Goal: Information Seeking & Learning: Learn about a topic

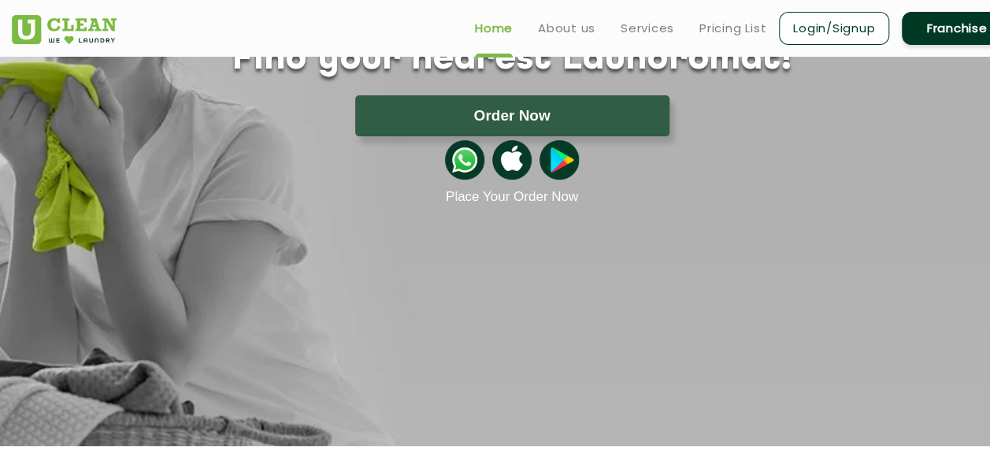
scroll to position [79, 0]
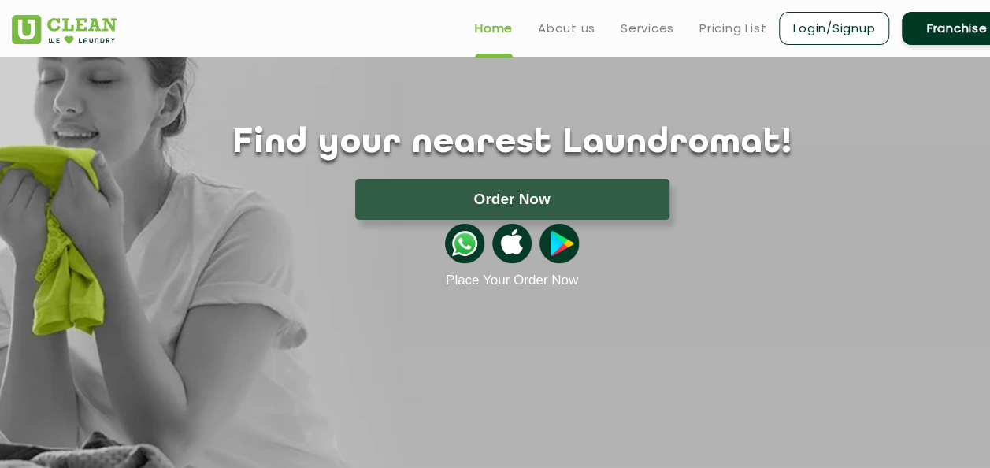
click at [236, 277] on p "Place Your Order Now" at bounding box center [511, 280] width 1023 height 16
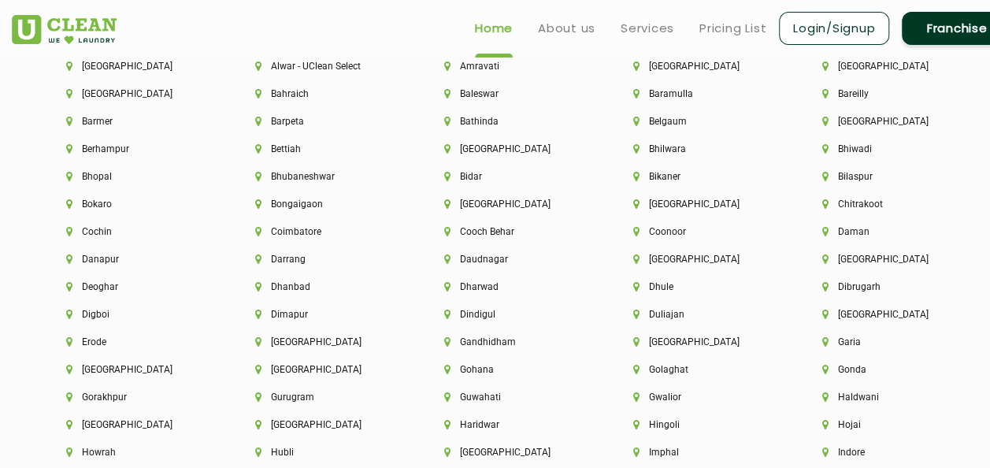
scroll to position [3385, 0]
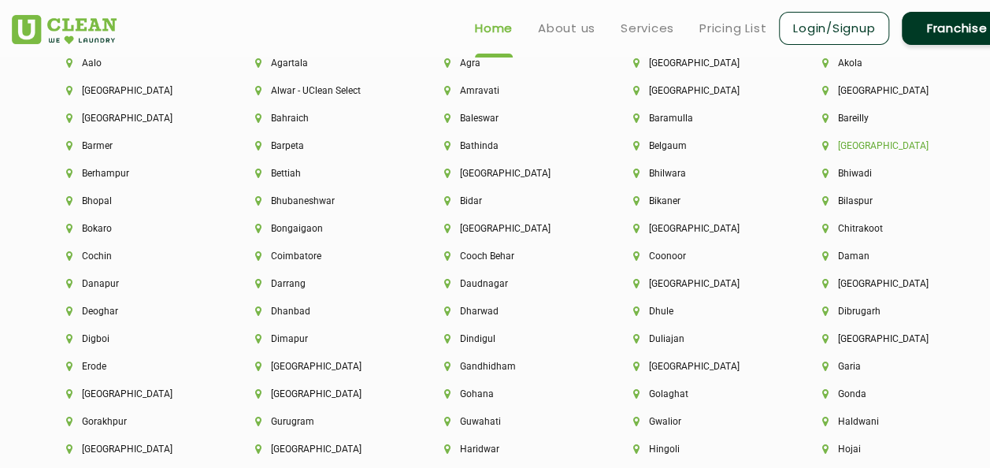
click at [848, 148] on li "[GEOGRAPHIC_DATA]" at bounding box center [889, 145] width 135 height 11
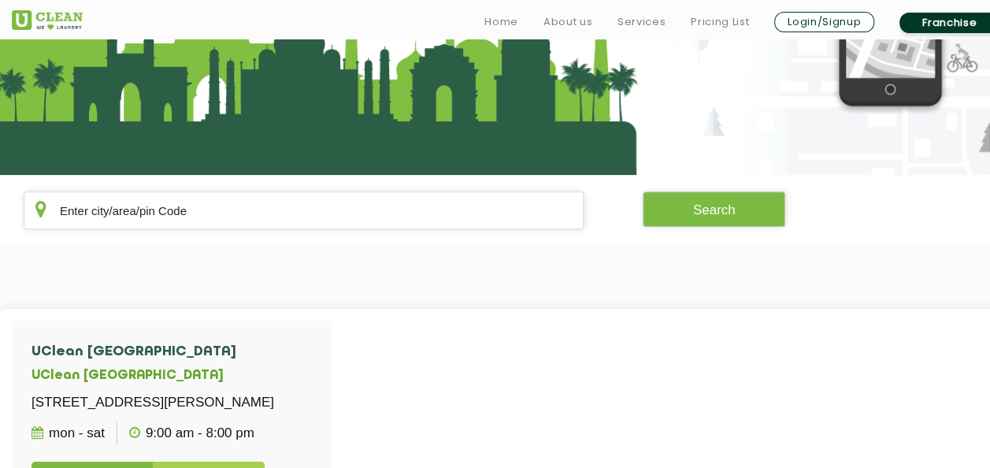
scroll to position [236, 0]
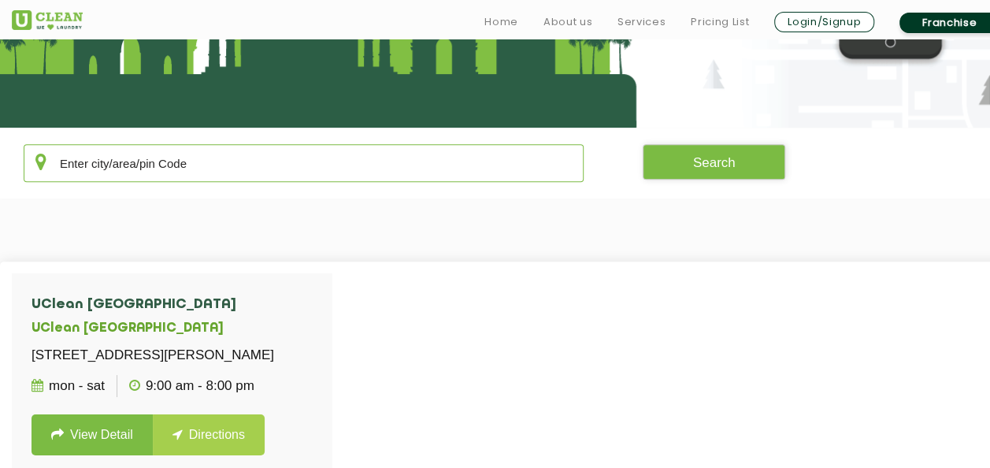
click at [291, 168] on input "text" at bounding box center [304, 163] width 560 height 38
type input "560064"
click at [693, 168] on button "Search" at bounding box center [713, 161] width 143 height 35
click at [713, 162] on button "Search" at bounding box center [713, 161] width 143 height 35
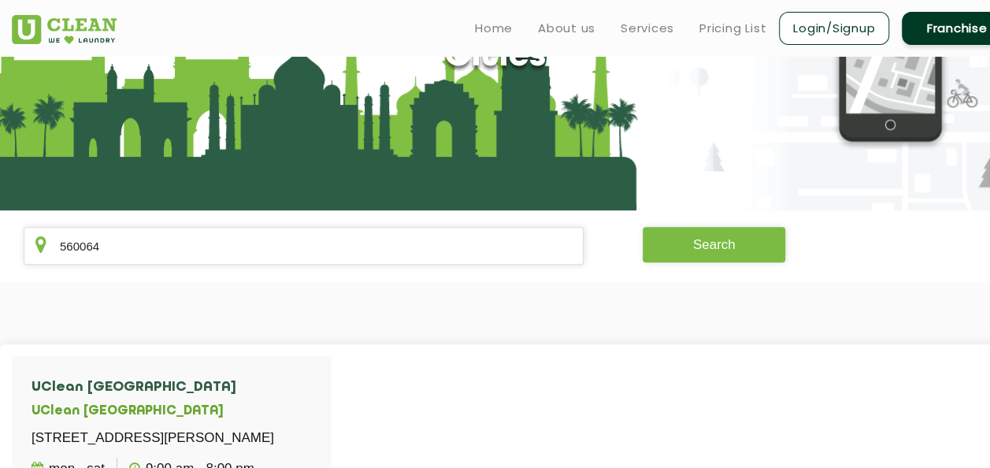
scroll to position [0, 0]
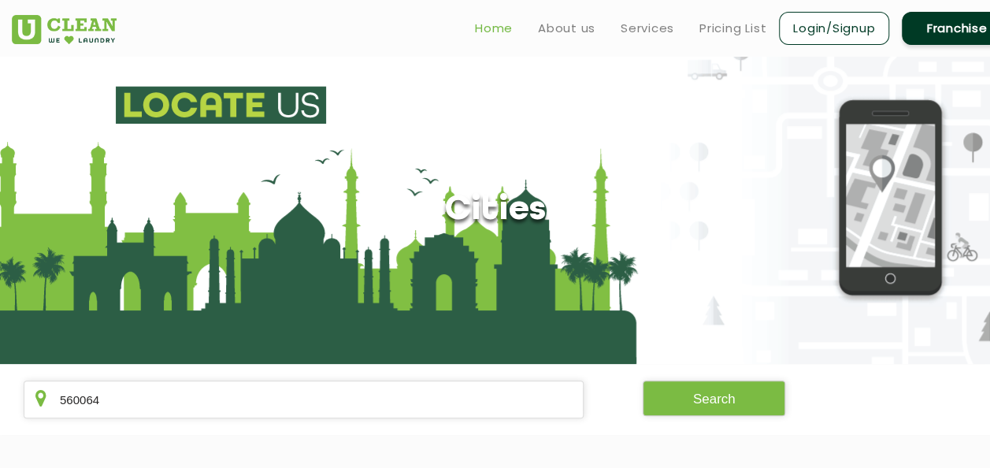
click at [490, 31] on link "Home" at bounding box center [494, 28] width 38 height 19
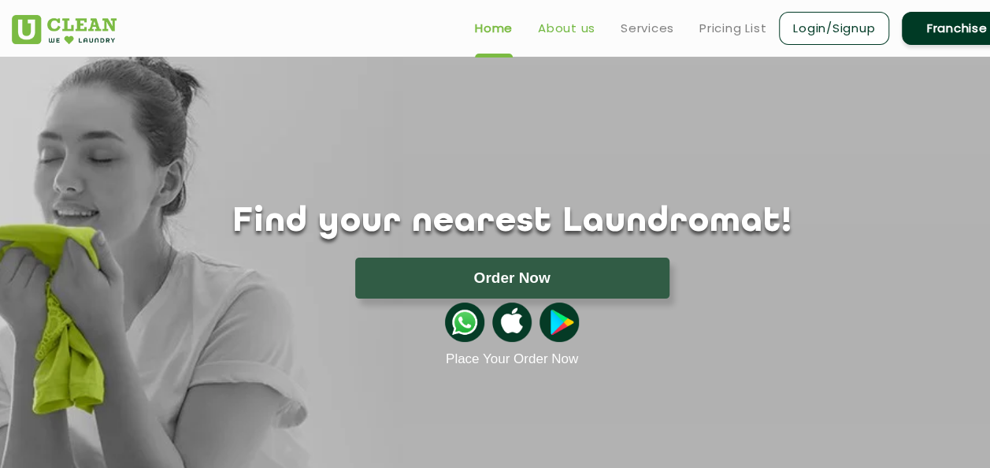
click at [567, 24] on link "About us" at bounding box center [566, 28] width 57 height 19
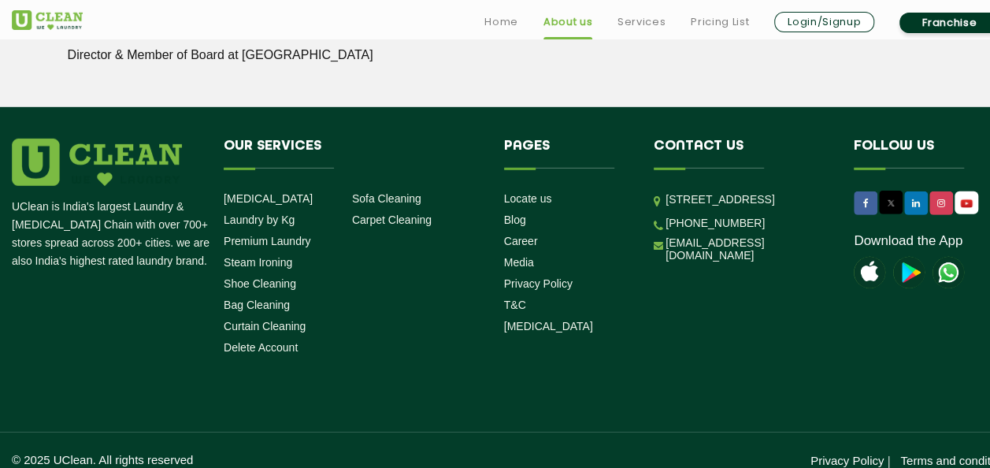
scroll to position [2307, 0]
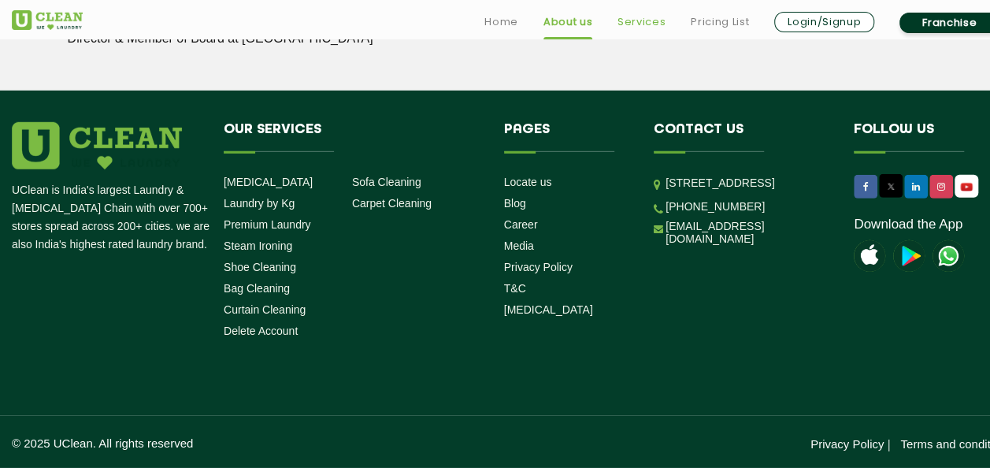
click at [648, 27] on link "Services" at bounding box center [641, 22] width 48 height 19
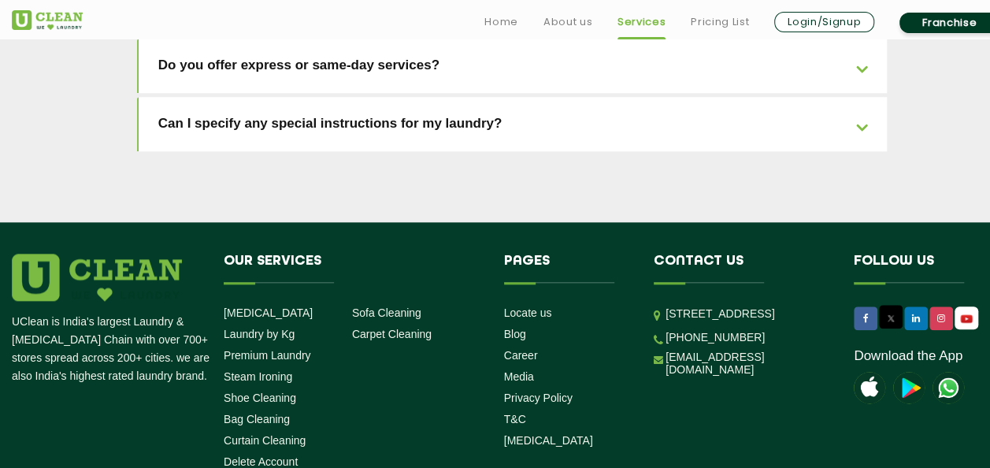
scroll to position [3682, 0]
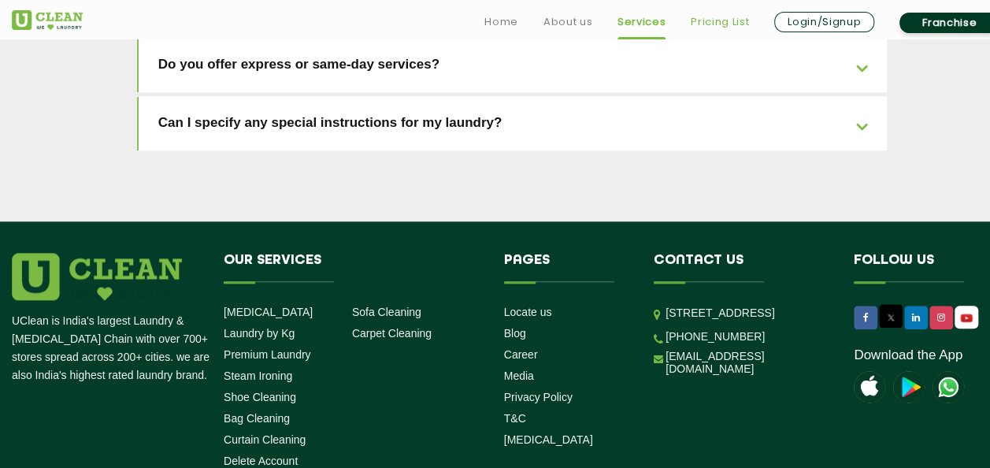
click at [731, 24] on link "Pricing List" at bounding box center [719, 22] width 58 height 19
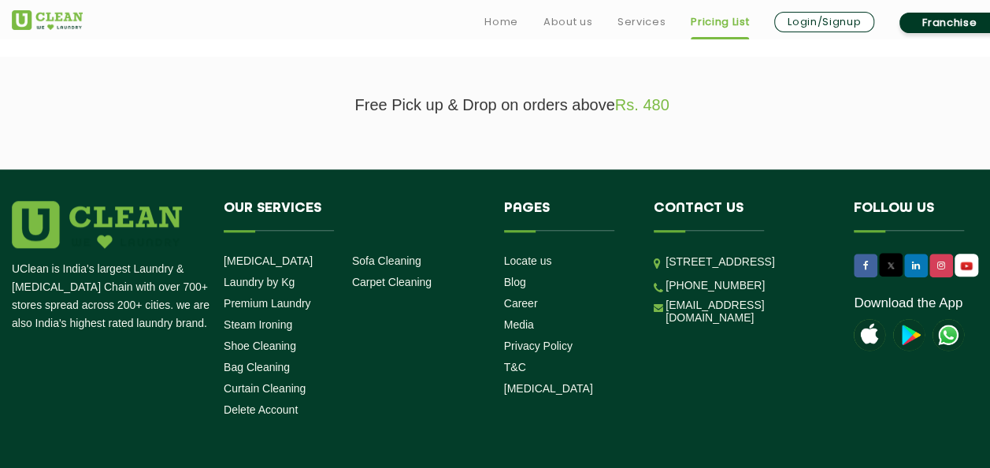
scroll to position [601, 0]
